Goal: Complete Application Form: Complete application form

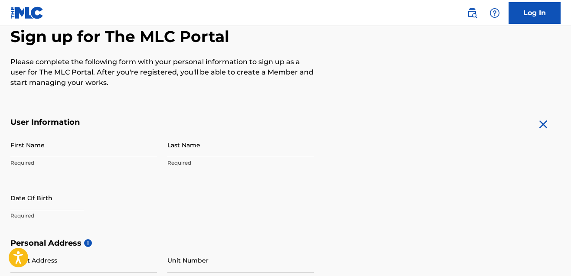
scroll to position [87, 0]
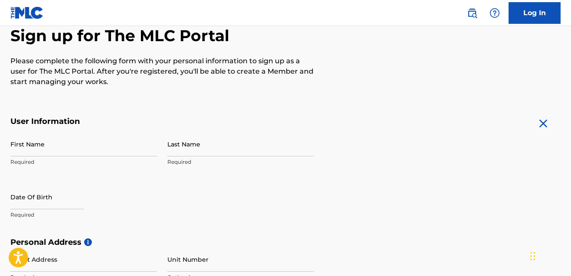
click at [45, 145] on input "First Name" at bounding box center [83, 144] width 147 height 25
type input "[PERSON_NAME]"
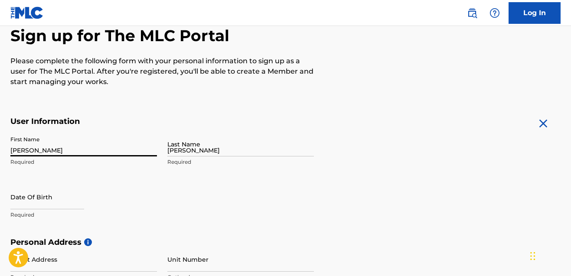
type input "[STREET_ADDRESS][PERSON_NAME]"
type input "[PERSON_NAME]"
type input "[GEOGRAPHIC_DATA]"
type input "[US_STATE]"
type input "28326"
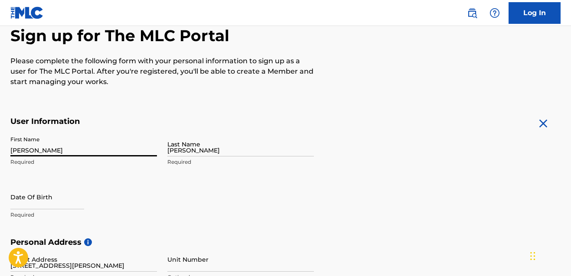
type input "1"
type input "650"
type input "6795509"
type input "[EMAIL_ADDRESS][DOMAIN_NAME]"
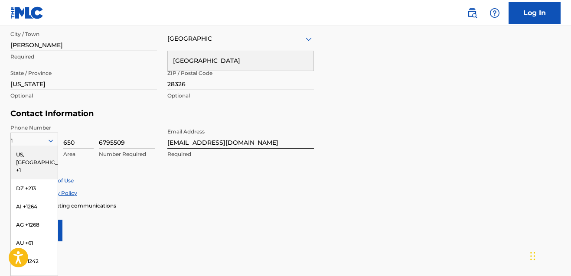
type input "[PERSON_NAME]"
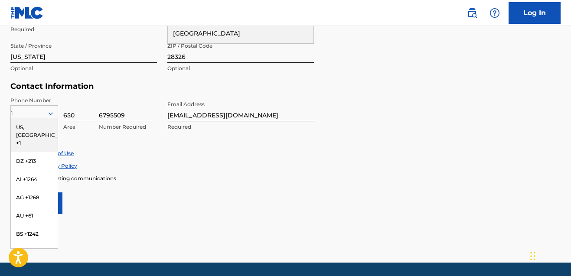
scroll to position [402, 0]
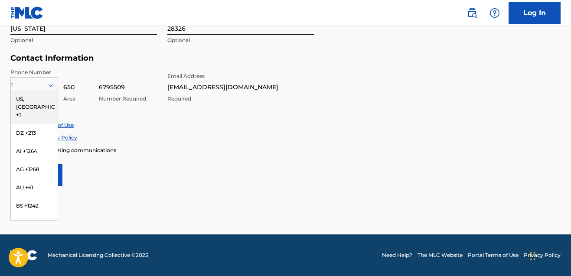
click at [36, 102] on div "US, [GEOGRAPHIC_DATA] +1" at bounding box center [34, 107] width 47 height 34
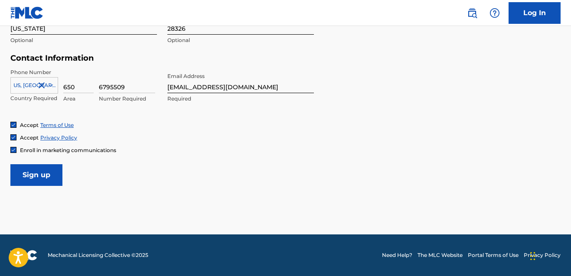
click at [44, 179] on input "Sign up" at bounding box center [36, 175] width 52 height 22
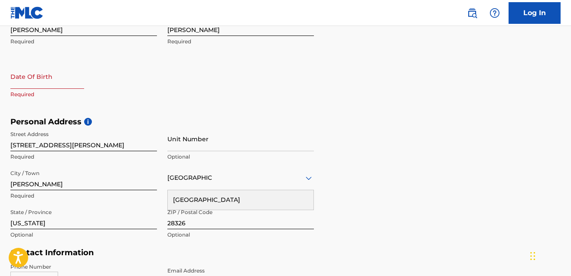
scroll to position [160, 0]
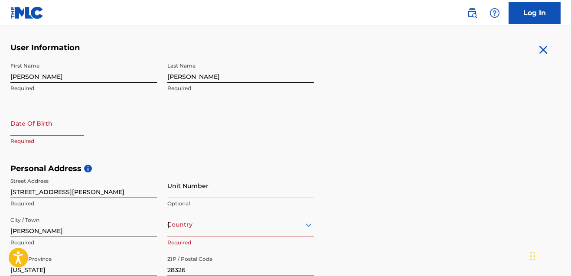
click at [42, 137] on div at bounding box center [47, 124] width 74 height 26
select select "7"
select select "2025"
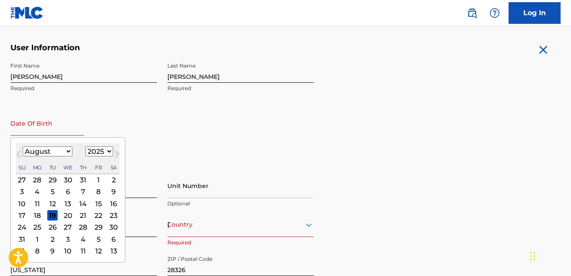
click at [38, 131] on input "text" at bounding box center [47, 123] width 74 height 25
click at [52, 156] on select "January February March April May June July August September October November De…" at bounding box center [48, 152] width 50 height 10
select select "4"
click at [23, 147] on select "January February March April May June July August September October November De…" at bounding box center [48, 152] width 50 height 10
click at [97, 151] on select "1899 1900 1901 1902 1903 1904 1905 1906 1907 1908 1909 1910 1911 1912 1913 1914…" at bounding box center [99, 152] width 28 height 10
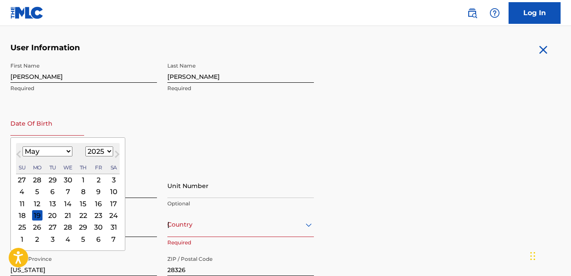
select select "2009"
click at [85, 147] on select "1899 1900 1901 1902 1903 1904 1905 1906 1907 1908 1909 1910 1911 1912 1913 1914…" at bounding box center [99, 152] width 28 height 10
click at [18, 203] on div "10" at bounding box center [22, 204] width 10 height 10
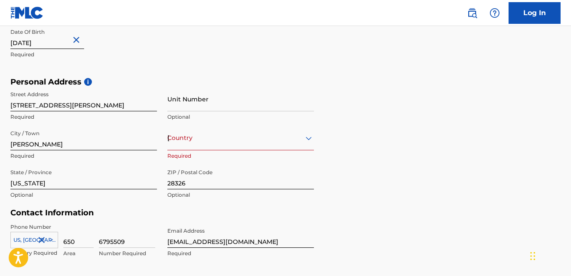
click at [207, 144] on div "Country [GEOGRAPHIC_DATA]" at bounding box center [240, 138] width 147 height 25
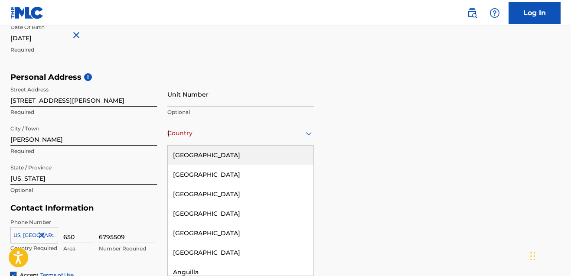
click at [213, 157] on div "[GEOGRAPHIC_DATA]" at bounding box center [241, 156] width 146 height 20
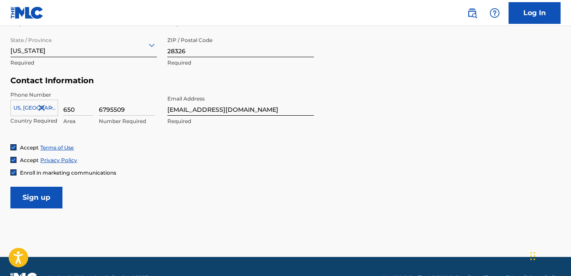
scroll to position [382, 0]
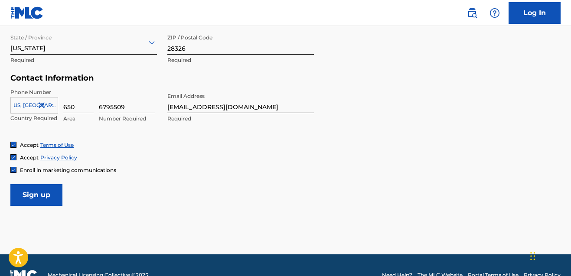
click at [32, 193] on input "Sign up" at bounding box center [36, 195] width 52 height 22
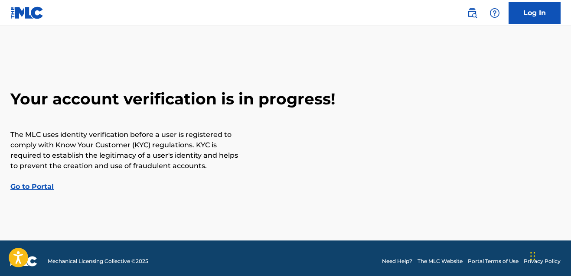
click at [548, 13] on link "Log In" at bounding box center [535, 13] width 52 height 22
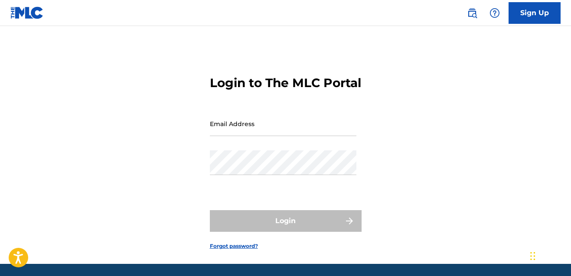
click at [227, 136] on input "Email Address" at bounding box center [283, 123] width 147 height 25
type input "[EMAIL_ADDRESS][DOMAIN_NAME]"
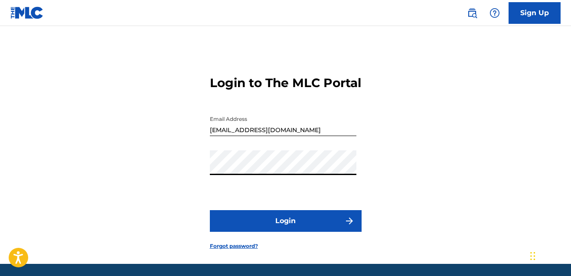
click at [245, 232] on button "Login" at bounding box center [286, 221] width 152 height 22
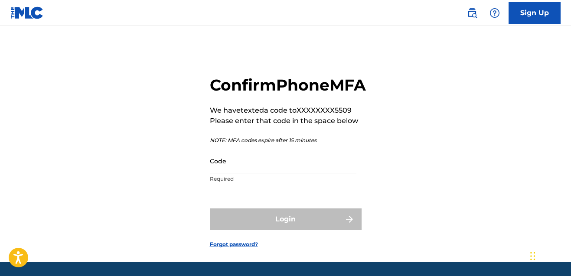
click at [225, 173] on input "Code" at bounding box center [283, 161] width 147 height 25
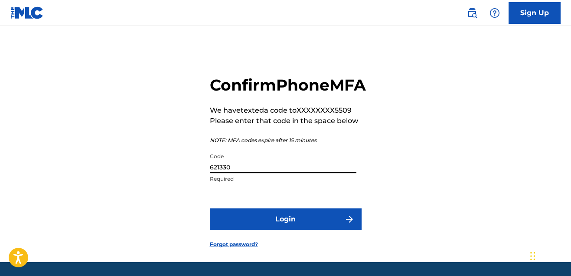
type input "621330"
click at [247, 230] on button "Login" at bounding box center [286, 220] width 152 height 22
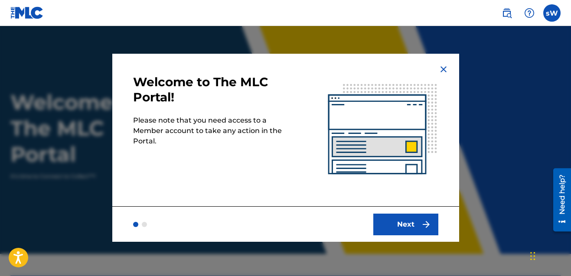
click at [392, 222] on button "Next" at bounding box center [405, 225] width 65 height 22
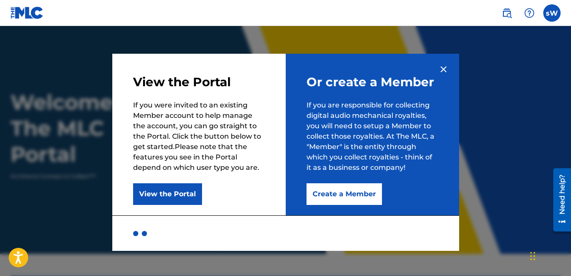
click at [342, 196] on button "Create a Member" at bounding box center [344, 194] width 75 height 22
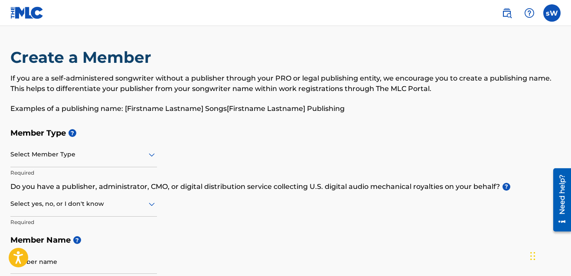
click at [66, 154] on div at bounding box center [83, 154] width 147 height 11
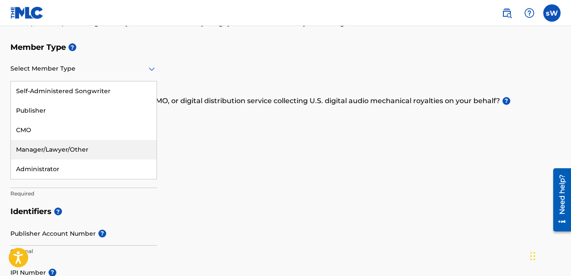
scroll to position [87, 0]
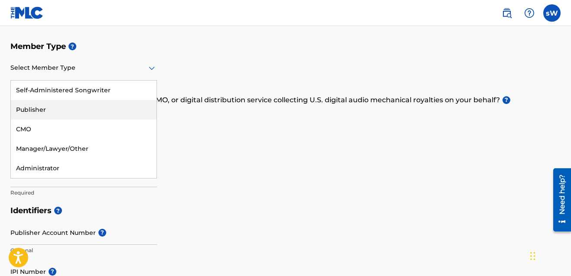
click at [30, 104] on div "Publisher" at bounding box center [84, 110] width 146 height 20
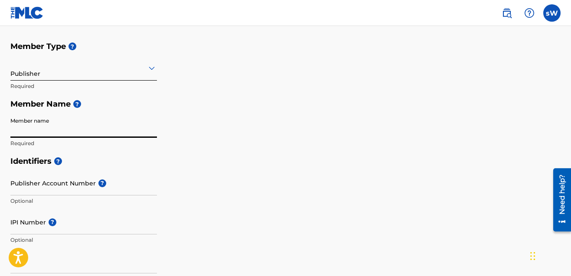
click at [58, 133] on input "Member name" at bounding box center [83, 125] width 147 height 25
type input "[PERSON_NAME] [PERSON_NAME]"
type input "[STREET_ADDRESS][PERSON_NAME]"
type input "[PERSON_NAME]"
type input "[GEOGRAPHIC_DATA]"
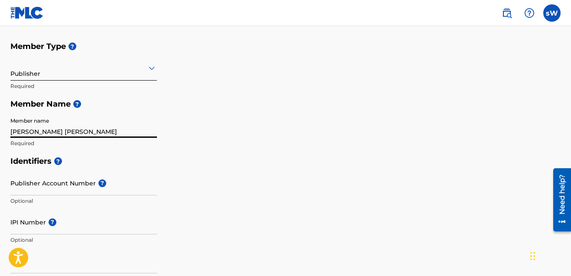
type input "[US_STATE]"
type input "28326"
type input "1"
type input "650"
type input "6795509"
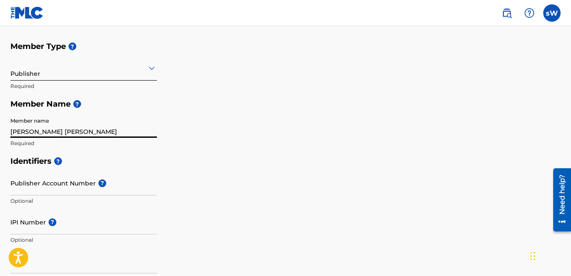
type input "[EMAIL_ADDRESS][DOMAIN_NAME]"
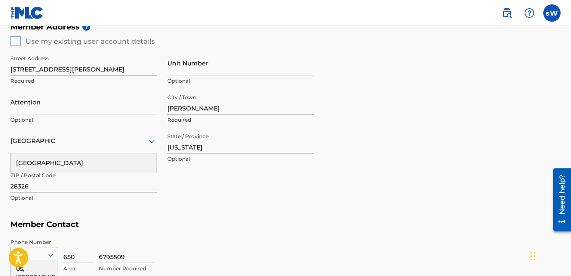
scroll to position [341, 0]
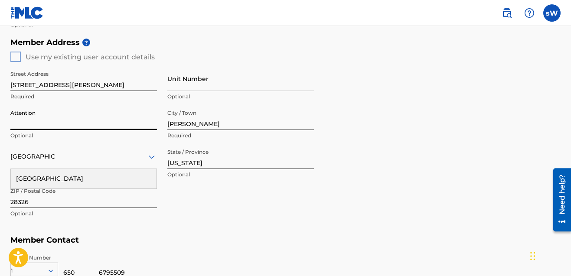
click at [44, 121] on input "Attention" at bounding box center [83, 117] width 147 height 25
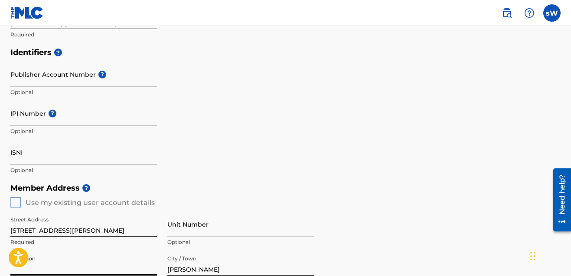
scroll to position [211, 0]
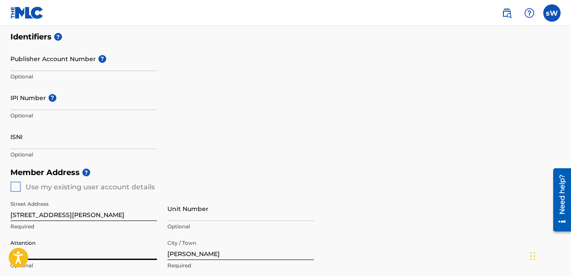
click at [15, 190] on div "Member Address ? Use my existing user account details Street Address [STREET_AD…" at bounding box center [285, 263] width 550 height 198
click at [20, 183] on div "Member Address ? Use my existing user account details Street Address [STREET_AD…" at bounding box center [285, 263] width 550 height 198
click at [16, 190] on div "Member Address ? Use my existing user account details Street Address [STREET_AD…" at bounding box center [285, 263] width 550 height 198
click at [15, 186] on div "Member Address ? Use my existing user account details Street Address [STREET_AD…" at bounding box center [285, 263] width 550 height 198
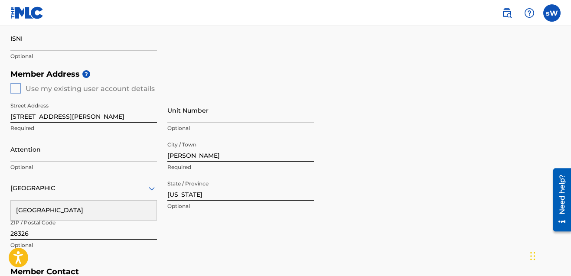
scroll to position [385, 0]
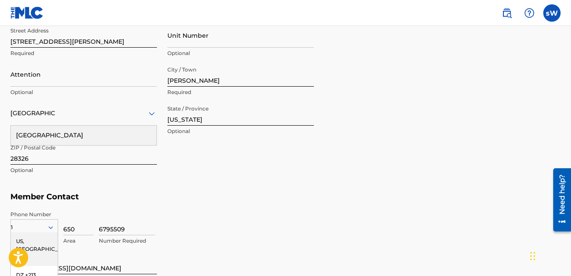
click at [50, 138] on div "[GEOGRAPHIC_DATA]" at bounding box center [84, 136] width 146 height 20
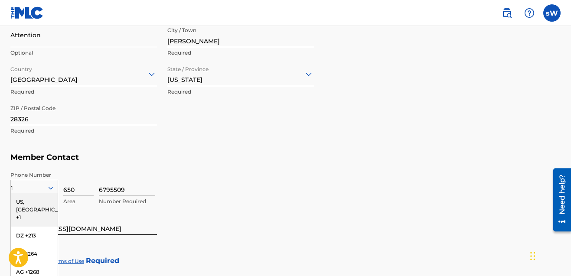
scroll to position [471, 0]
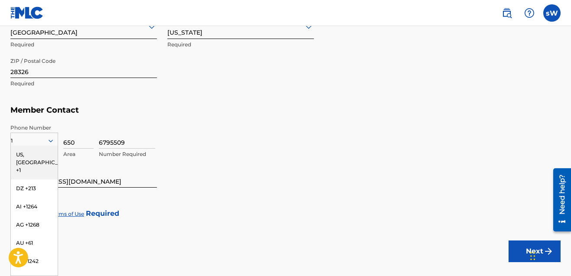
click at [42, 153] on div "US, [GEOGRAPHIC_DATA] +1" at bounding box center [34, 163] width 47 height 34
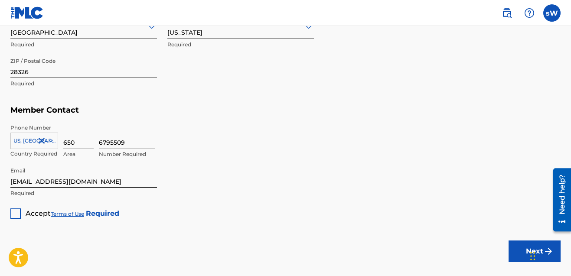
click at [14, 214] on div at bounding box center [15, 214] width 10 height 10
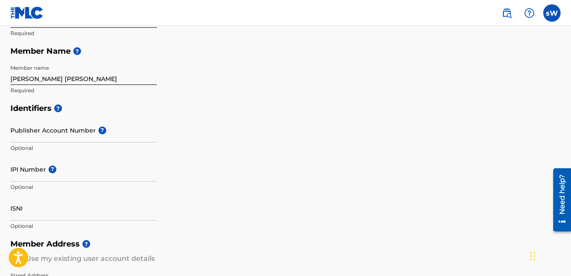
scroll to position [124, 0]
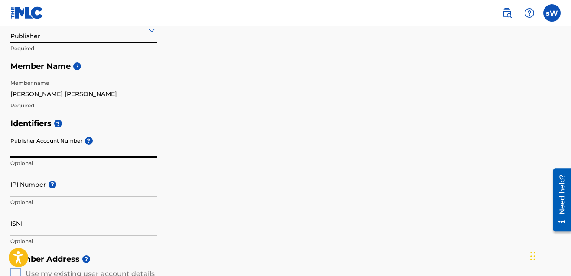
click at [39, 147] on input "Publisher Account Number ?" at bounding box center [83, 145] width 147 height 25
type input "9"
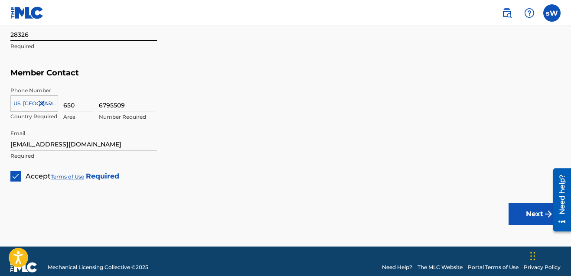
scroll to position [521, 0]
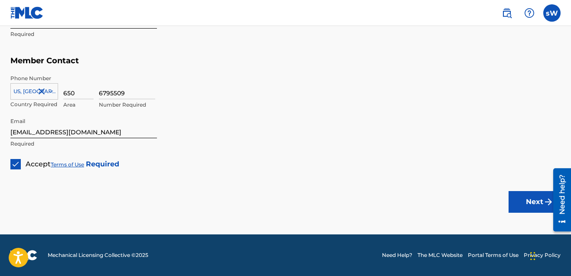
click at [520, 200] on button "Next" at bounding box center [535, 202] width 52 height 22
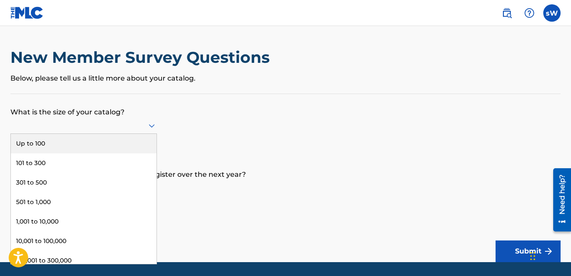
click at [144, 124] on div at bounding box center [83, 125] width 147 height 11
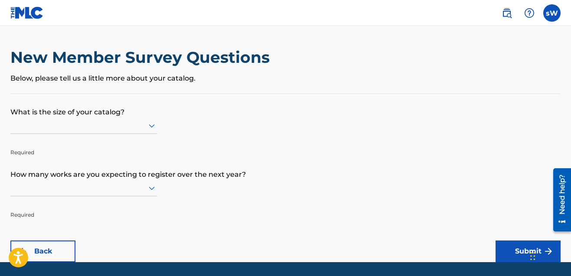
click at [146, 126] on div at bounding box center [83, 125] width 147 height 11
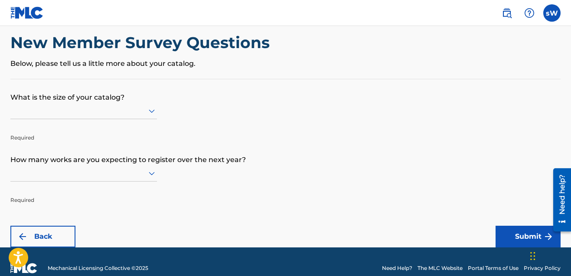
scroll to position [28, 0]
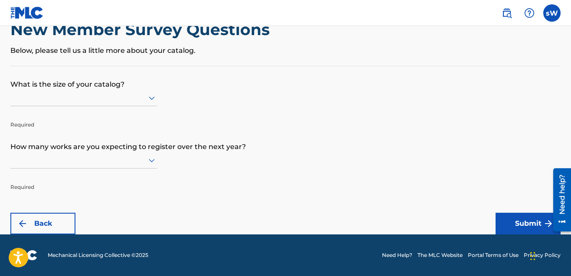
click at [153, 98] on icon at bounding box center [152, 98] width 6 height 3
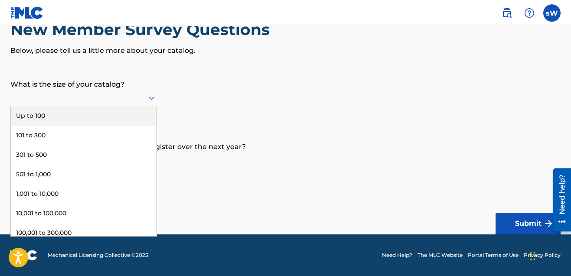
click at [173, 88] on p "What is the size of your catalog?" at bounding box center [285, 77] width 550 height 23
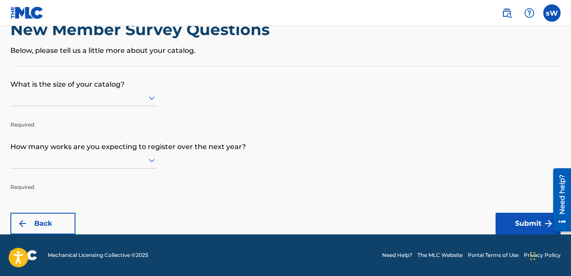
click at [155, 160] on icon at bounding box center [152, 160] width 10 height 10
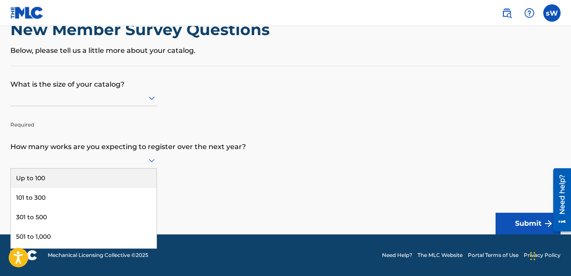
click at [90, 177] on div "Up to 100" at bounding box center [84, 179] width 146 height 20
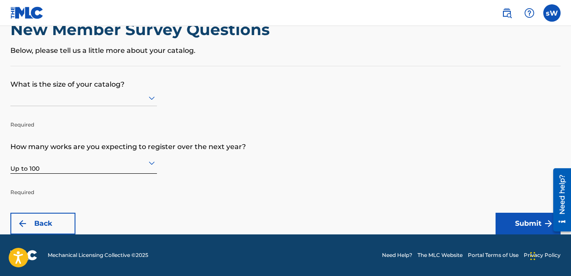
click at [150, 98] on icon at bounding box center [152, 98] width 6 height 3
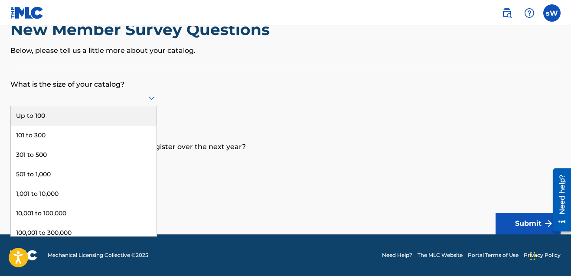
click at [80, 111] on div "Up to 100" at bounding box center [84, 116] width 146 height 20
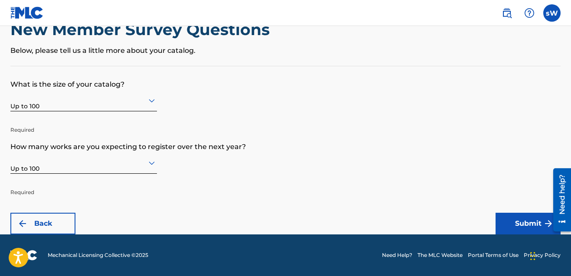
click at [104, 105] on div at bounding box center [83, 100] width 147 height 11
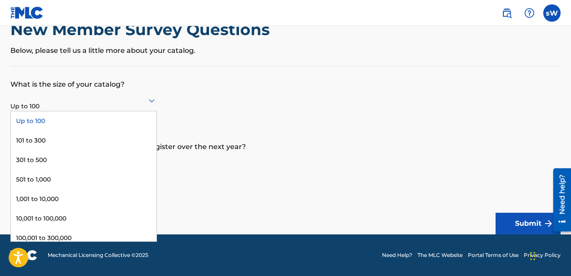
click at [76, 124] on div "Up to 100" at bounding box center [84, 121] width 146 height 20
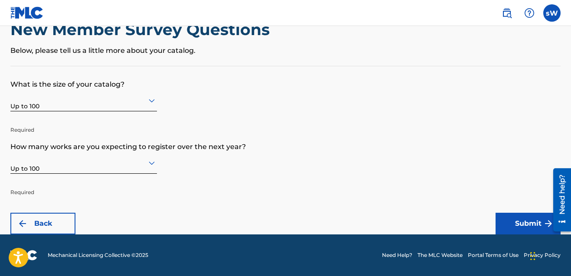
click at [526, 225] on button "Submit" at bounding box center [528, 224] width 65 height 22
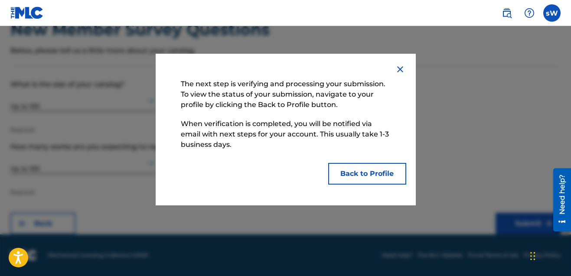
click at [351, 173] on button "Back to Profile" at bounding box center [367, 174] width 78 height 22
